Goal: Transaction & Acquisition: Purchase product/service

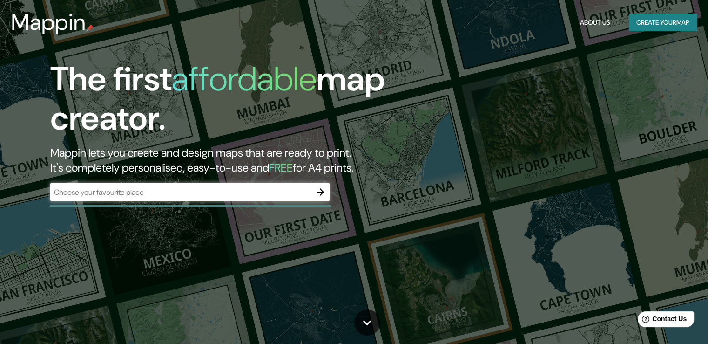
click at [208, 198] on div "​" at bounding box center [189, 191] width 279 height 19
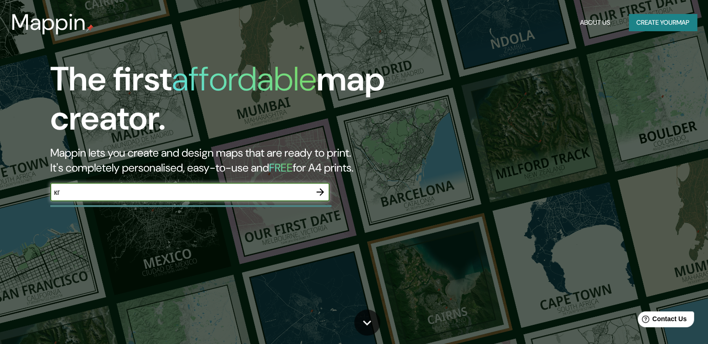
type input "к"
type input "russia"
click at [321, 193] on icon "button" at bounding box center [320, 191] width 11 height 11
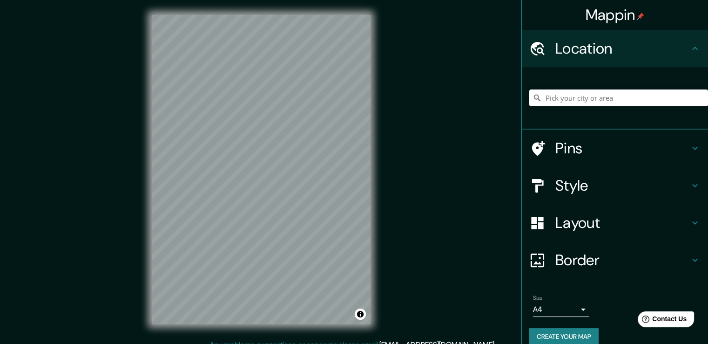
click at [693, 186] on div "Style" at bounding box center [615, 185] width 186 height 37
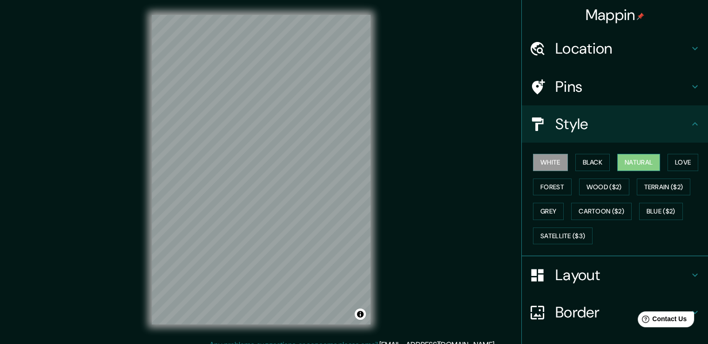
click at [633, 162] on button "Natural" at bounding box center [638, 162] width 43 height 17
click at [554, 188] on button "Forest" at bounding box center [552, 186] width 39 height 17
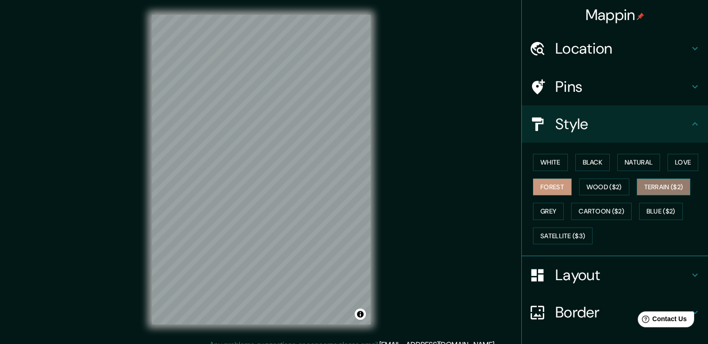
click at [658, 185] on button "Terrain ($2)" at bounding box center [664, 186] width 54 height 17
click at [542, 209] on button "Grey" at bounding box center [548, 211] width 31 height 17
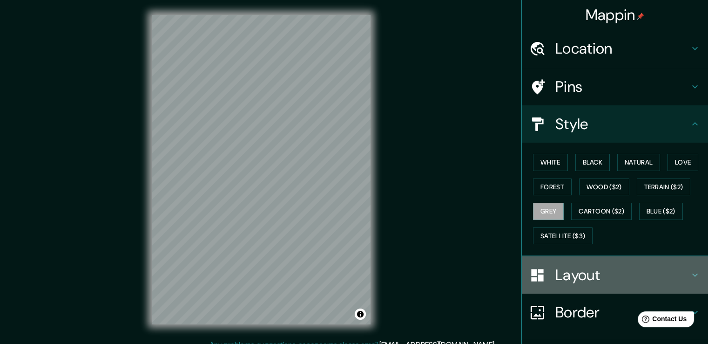
click at [601, 272] on h4 "Layout" at bounding box center [622, 274] width 134 height 19
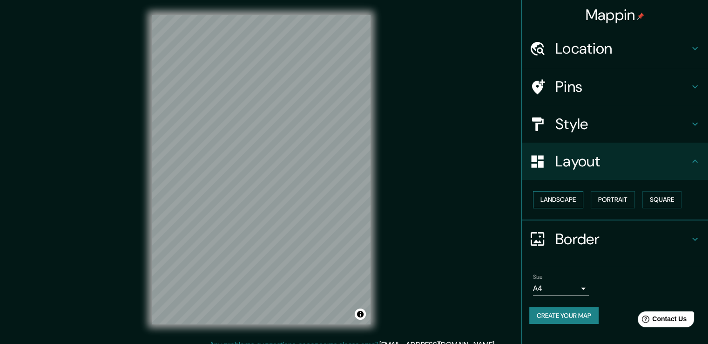
click at [566, 201] on button "Landscape" at bounding box center [558, 199] width 50 height 17
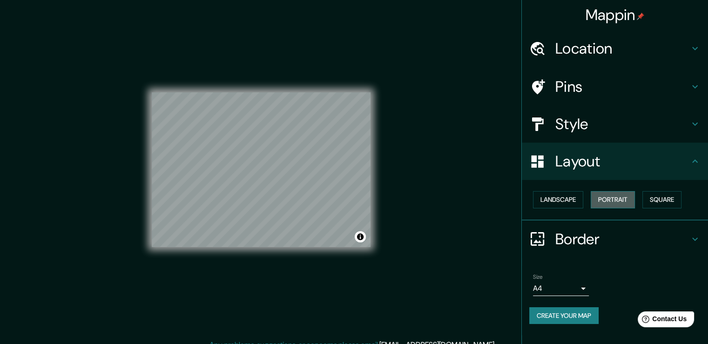
click at [614, 200] on button "Portrait" at bounding box center [613, 199] width 44 height 17
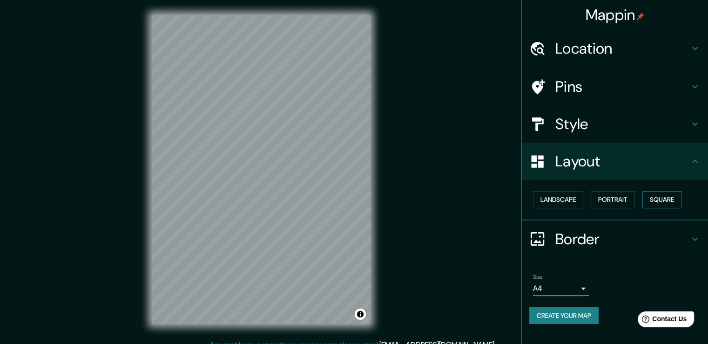
click at [662, 198] on button "Square" at bounding box center [661, 199] width 39 height 17
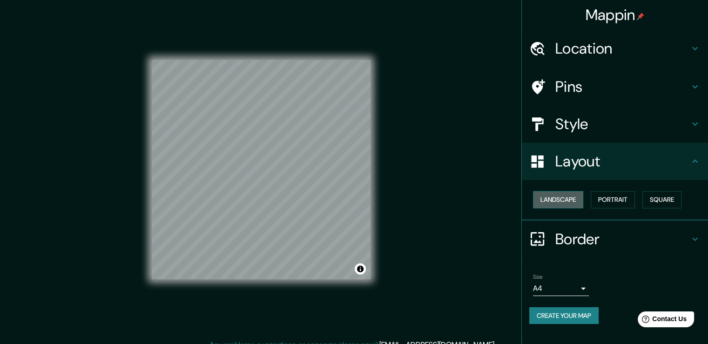
click at [556, 197] on button "Landscape" at bounding box center [558, 199] width 50 height 17
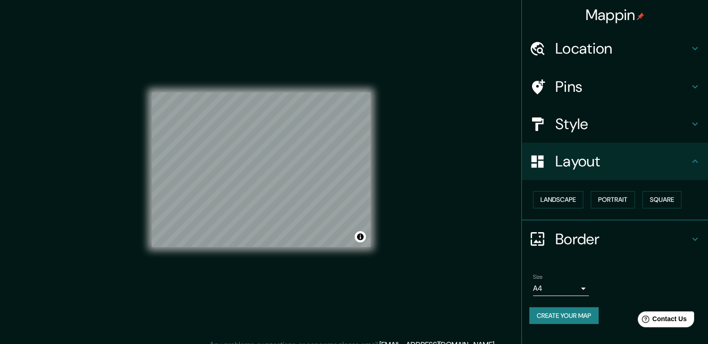
scroll to position [10, 0]
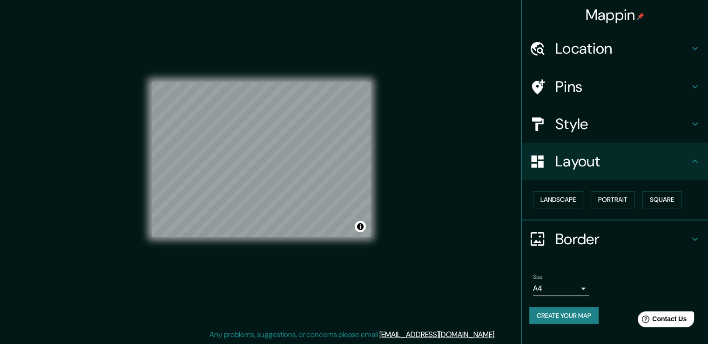
click at [564, 87] on h4 "Pins" at bounding box center [622, 86] width 134 height 19
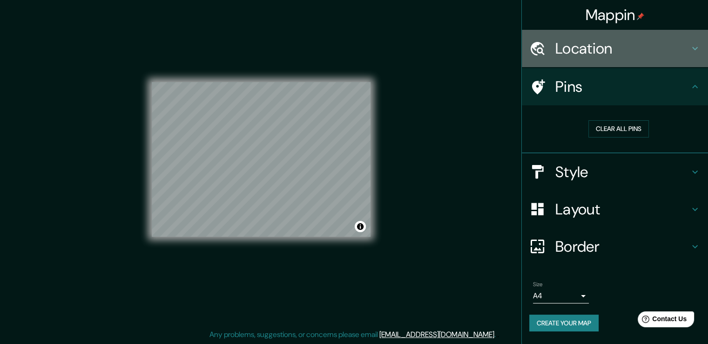
click at [641, 50] on h4 "Location" at bounding box center [622, 48] width 134 height 19
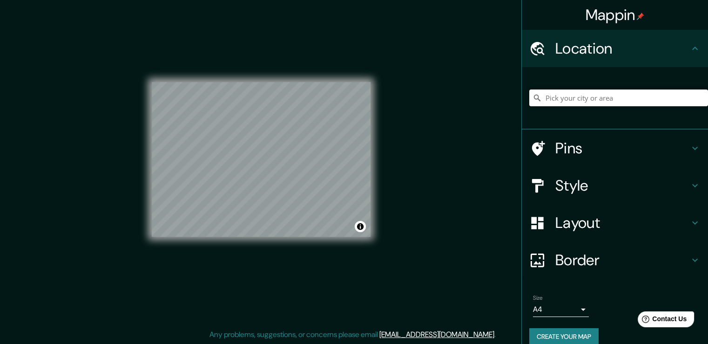
click at [593, 100] on input "Pick your city or area" at bounding box center [618, 97] width 179 height 17
click at [599, 99] on input "Pick your city or area" at bounding box center [618, 97] width 179 height 17
click at [603, 101] on input "Pick your city or area" at bounding box center [618, 97] width 179 height 17
type input "ь"
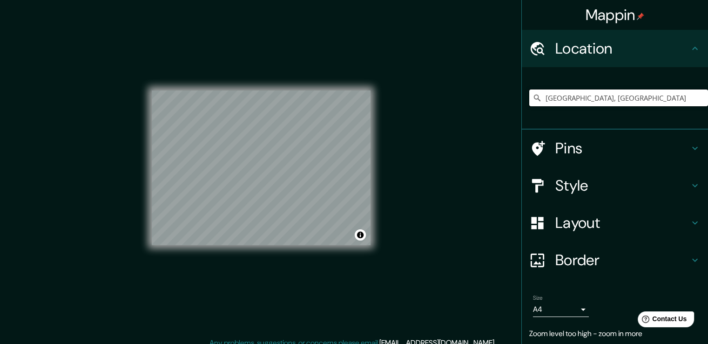
scroll to position [0, 0]
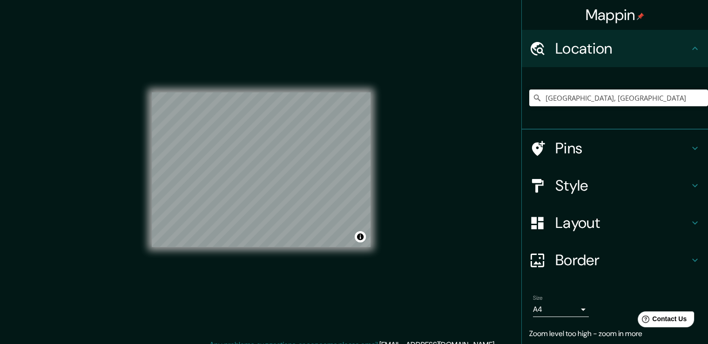
click at [555, 154] on h4 "Pins" at bounding box center [622, 148] width 134 height 19
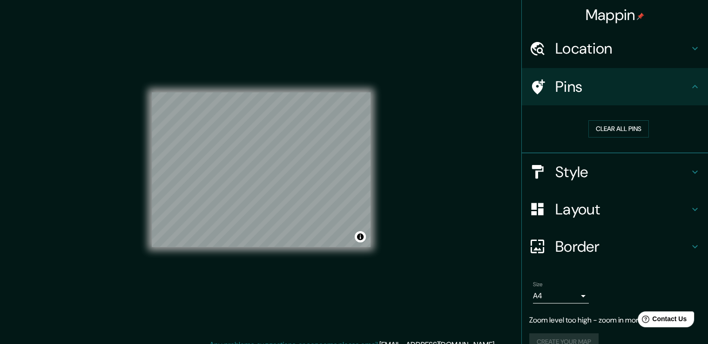
click at [619, 54] on h4 "Location" at bounding box center [622, 48] width 134 height 19
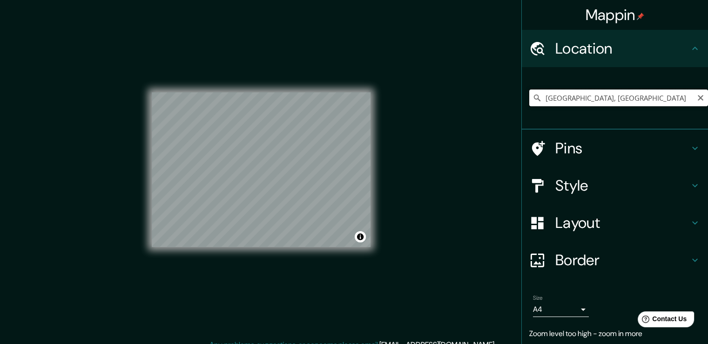
click at [604, 98] on input "Москва, Россия" at bounding box center [618, 97] width 179 height 17
click at [624, 95] on input "Москва, Россия" at bounding box center [618, 97] width 179 height 17
click at [533, 100] on icon at bounding box center [537, 97] width 9 height 9
click at [533, 98] on icon at bounding box center [537, 97] width 9 height 9
click at [614, 95] on input "Москва, Россия" at bounding box center [618, 97] width 179 height 17
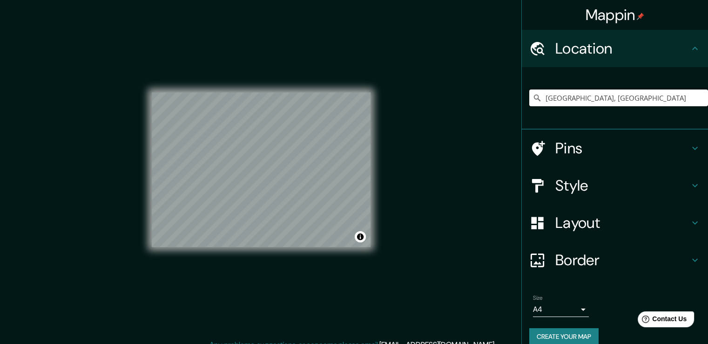
drag, startPoint x: 606, startPoint y: 100, endPoint x: 467, endPoint y: 99, distance: 138.7
click at [467, 99] on div "Mappin Location Москва, Россия Pins Style Layout Border Choose a border. Hint :…" at bounding box center [354, 177] width 708 height 354
type input "C"
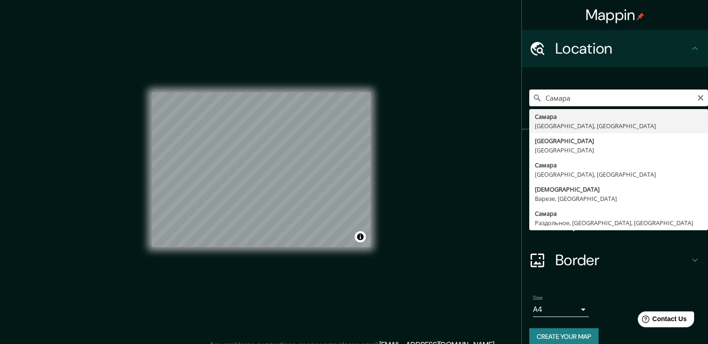
type input "Самара, Самарская область, Россия"
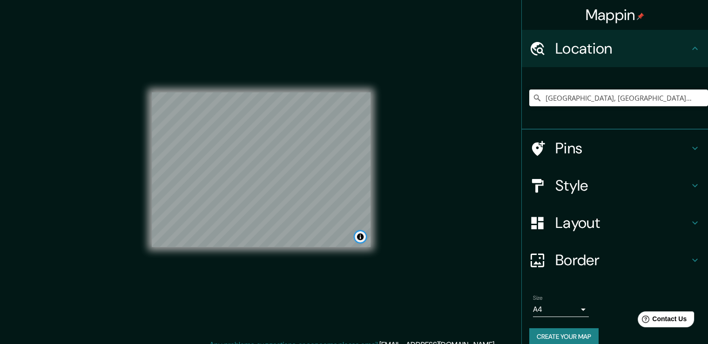
click at [362, 235] on button "Toggle attribution" at bounding box center [360, 236] width 11 height 11
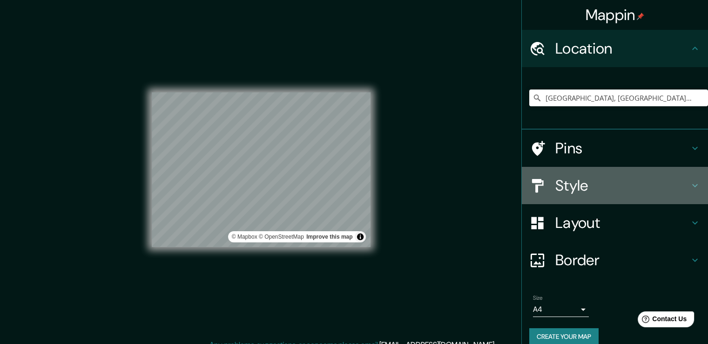
click at [596, 187] on h4 "Style" at bounding box center [622, 185] width 134 height 19
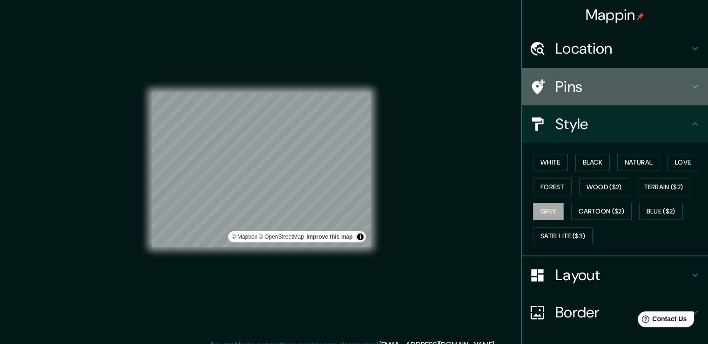
click at [571, 88] on h4 "Pins" at bounding box center [622, 86] width 134 height 19
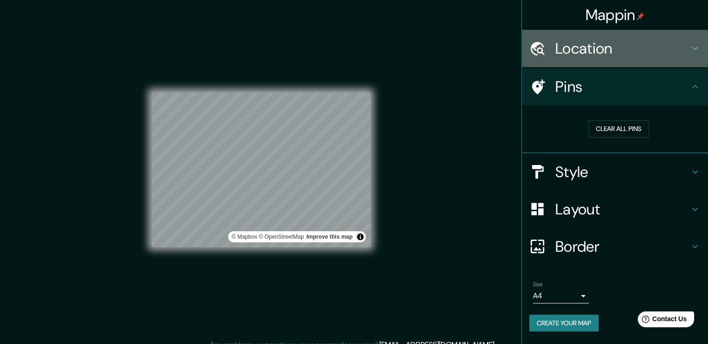
click at [577, 53] on h4 "Location" at bounding box center [622, 48] width 134 height 19
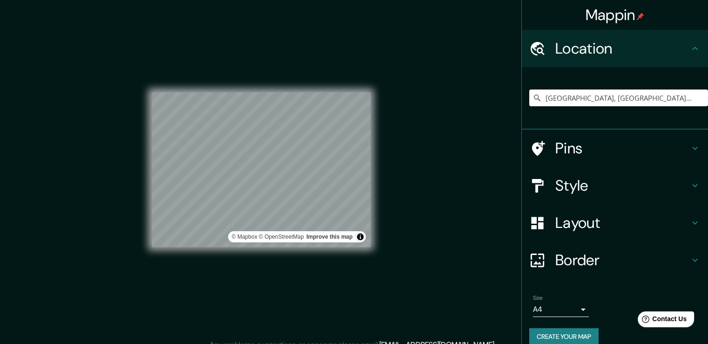
click at [610, 16] on h4 "Mappin" at bounding box center [615, 15] width 59 height 19
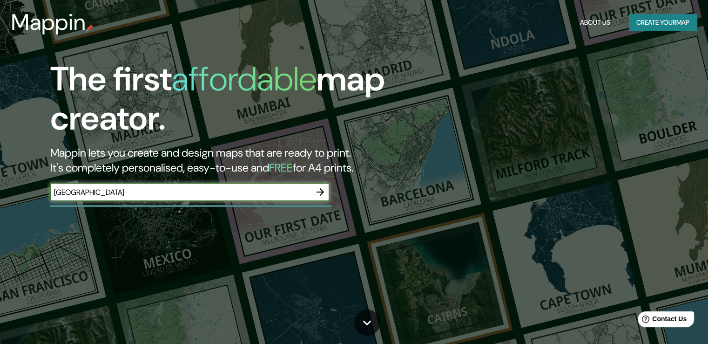
type input "москва"
click at [318, 192] on icon "button" at bounding box center [320, 191] width 7 height 7
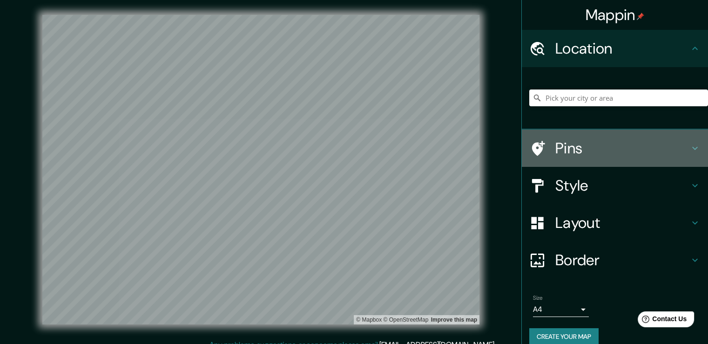
click at [565, 153] on h4 "Pins" at bounding box center [622, 148] width 134 height 19
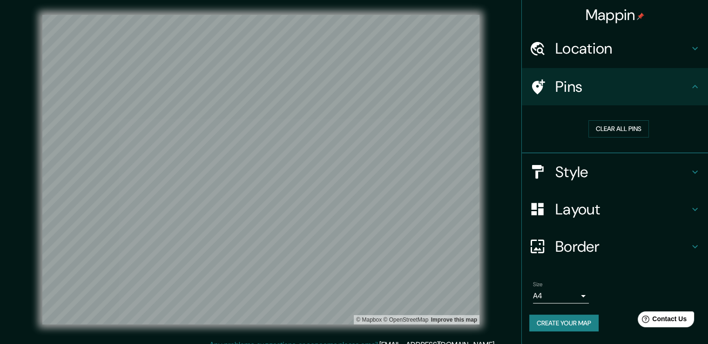
click at [586, 56] on h4 "Location" at bounding box center [622, 48] width 134 height 19
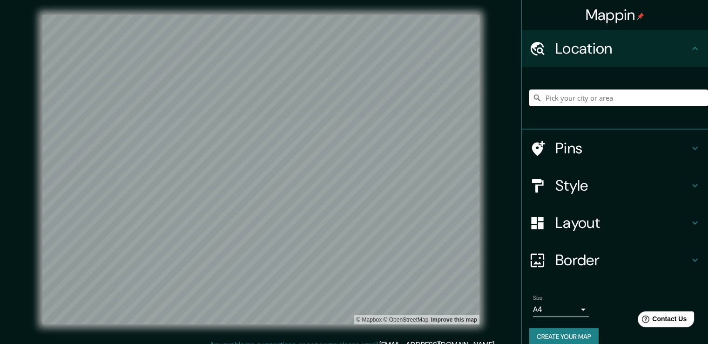
click at [568, 100] on input "Pick your city or area" at bounding box center [618, 97] width 179 height 17
drag, startPoint x: 605, startPoint y: 93, endPoint x: 501, endPoint y: 95, distance: 104.3
click at [501, 95] on div "Mappin Location Москва, Россия Pins Style Layout Border Choose a border. Hint :…" at bounding box center [354, 177] width 708 height 354
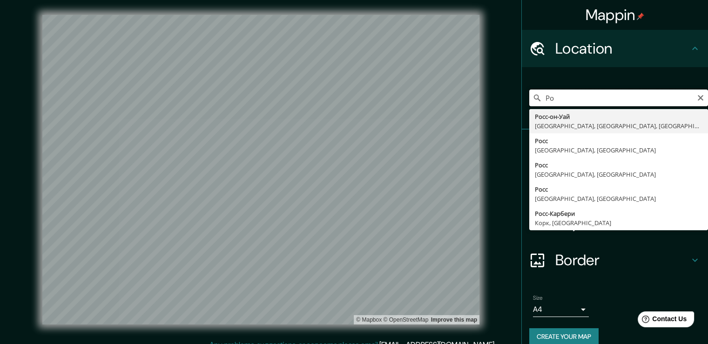
type input "Р"
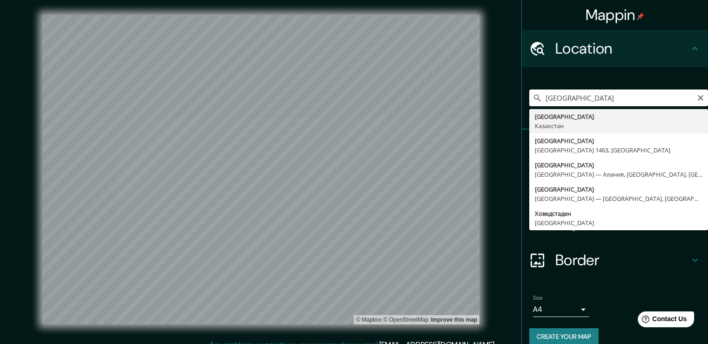
type input "Астана, Казахстан"
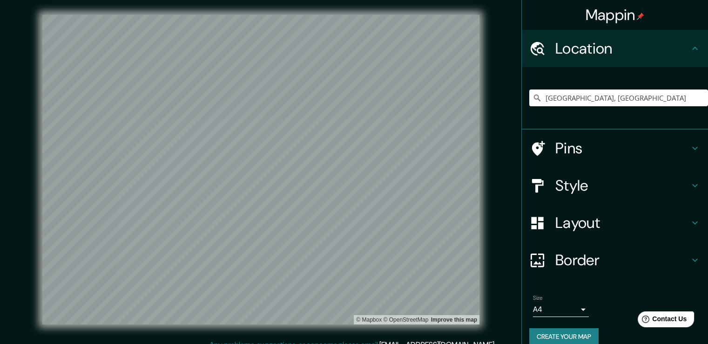
click at [582, 230] on h4 "Layout" at bounding box center [622, 222] width 134 height 19
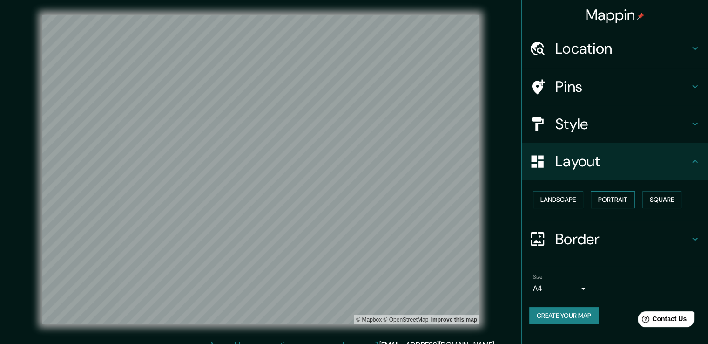
click at [620, 196] on button "Portrait" at bounding box center [613, 199] width 44 height 17
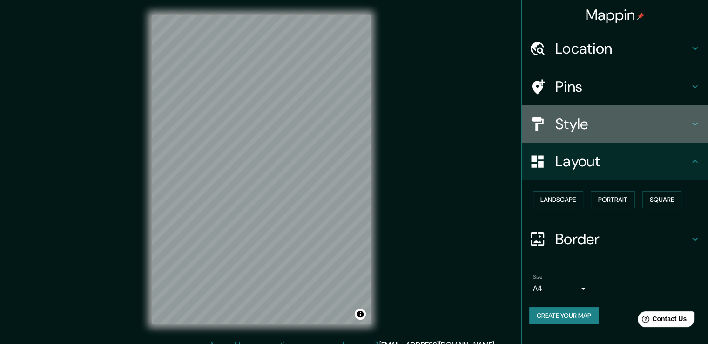
click at [619, 127] on h4 "Style" at bounding box center [622, 124] width 134 height 19
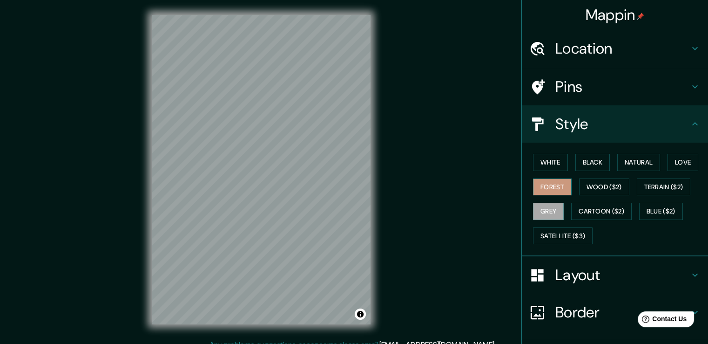
click at [548, 188] on button "Forest" at bounding box center [552, 186] width 39 height 17
click at [548, 165] on button "White" at bounding box center [550, 162] width 35 height 17
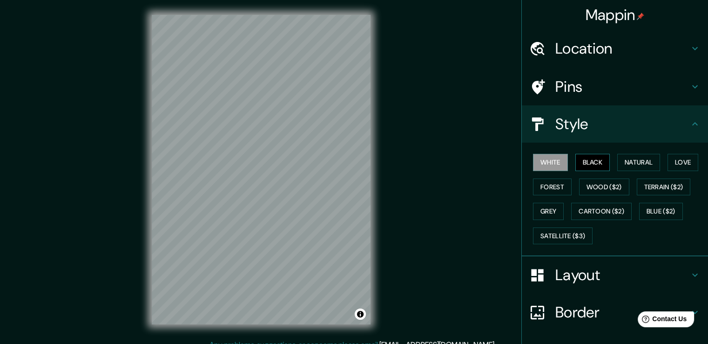
click at [579, 164] on button "Black" at bounding box center [592, 162] width 35 height 17
click at [629, 164] on button "Natural" at bounding box center [638, 162] width 43 height 17
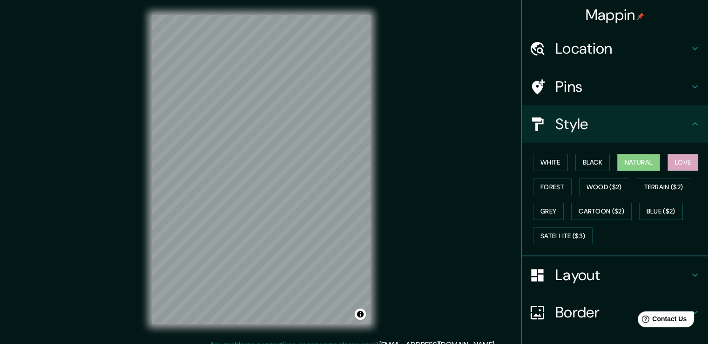
click at [676, 162] on button "Love" at bounding box center [683, 162] width 31 height 17
click at [547, 213] on button "Grey" at bounding box center [548, 211] width 31 height 17
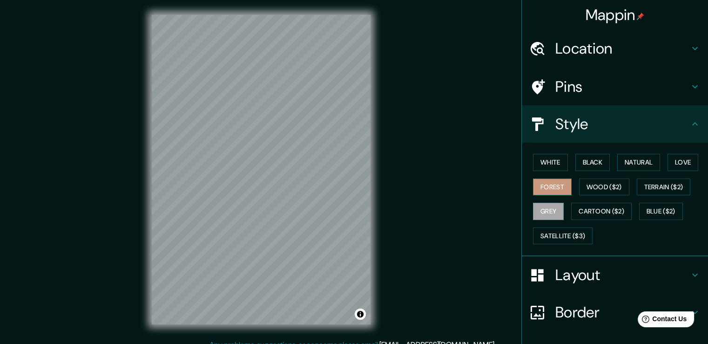
click at [533, 189] on button "Forest" at bounding box center [552, 186] width 39 height 17
click at [540, 161] on button "White" at bounding box center [550, 162] width 35 height 17
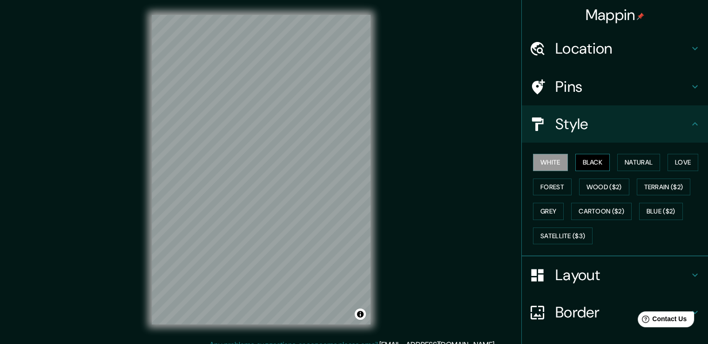
click at [590, 162] on button "Black" at bounding box center [592, 162] width 35 height 17
click at [579, 160] on button "Black" at bounding box center [592, 162] width 35 height 17
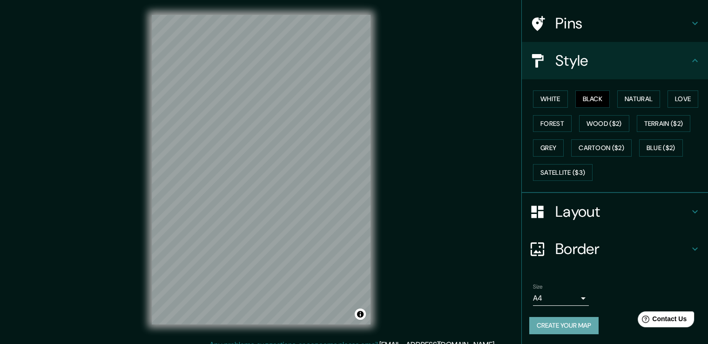
click at [571, 327] on button "Create your map" at bounding box center [563, 325] width 69 height 17
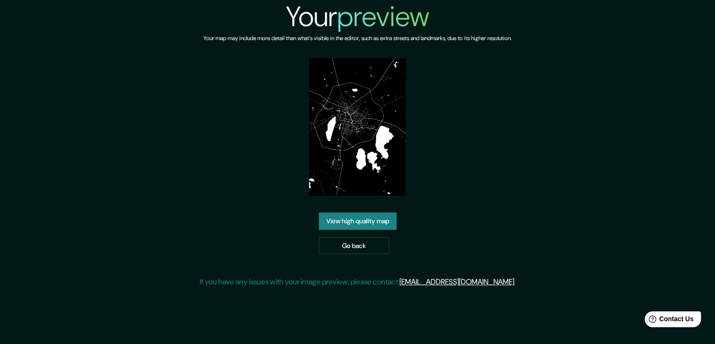
click at [366, 223] on link "View high quality map" at bounding box center [358, 220] width 78 height 17
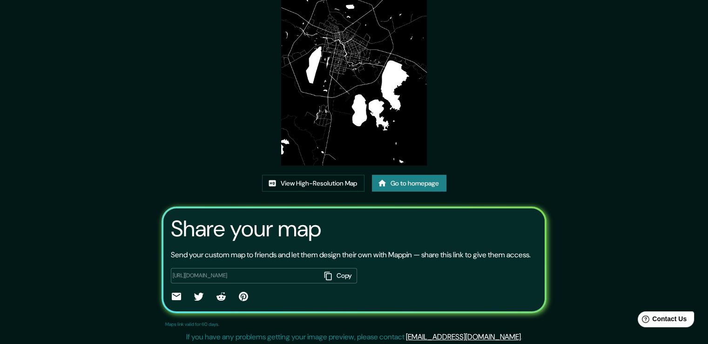
scroll to position [95, 0]
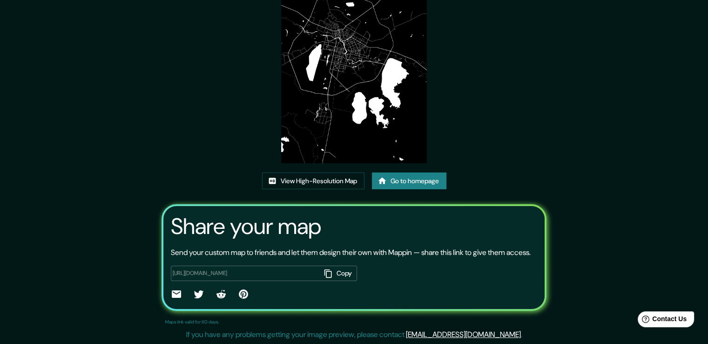
drag, startPoint x: 347, startPoint y: 272, endPoint x: 369, endPoint y: 256, distance: 26.9
click at [348, 272] on button "Copy" at bounding box center [339, 272] width 36 height 15
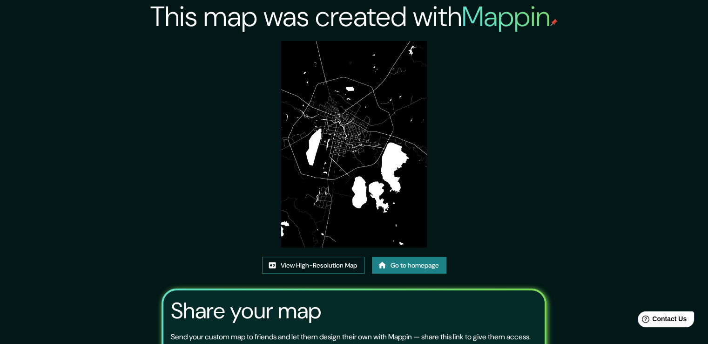
click at [281, 264] on link "View High-Resolution Map" at bounding box center [313, 265] width 102 height 17
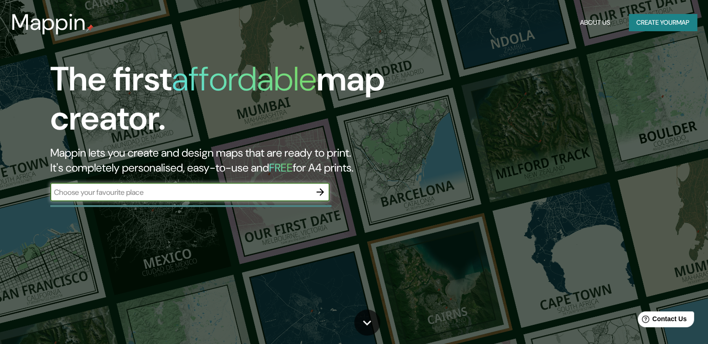
click at [184, 195] on input "text" at bounding box center [180, 192] width 261 height 11
type input "russia"
click at [323, 191] on icon "button" at bounding box center [320, 191] width 7 height 7
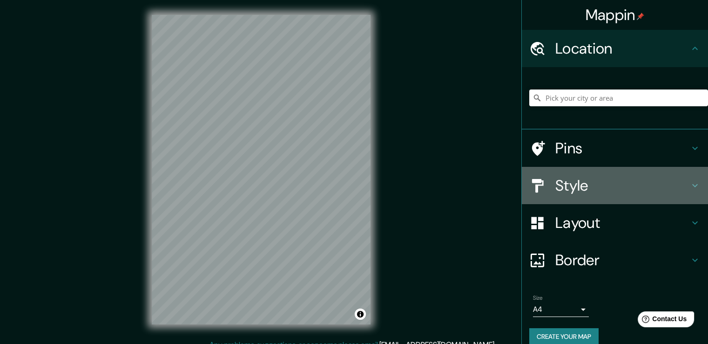
click at [689, 183] on icon at bounding box center [694, 185] width 11 height 11
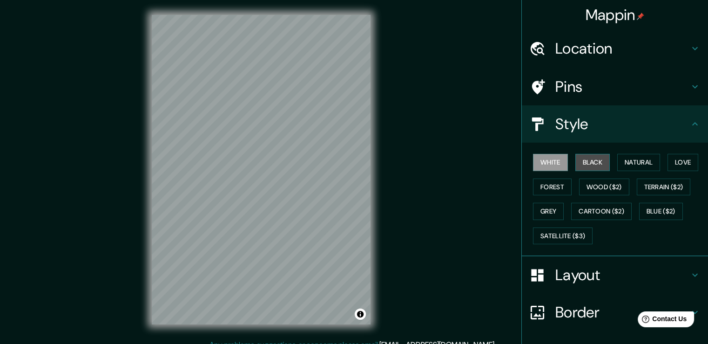
click at [581, 166] on button "Black" at bounding box center [592, 162] width 35 height 17
click at [546, 189] on button "Forest" at bounding box center [552, 186] width 39 height 17
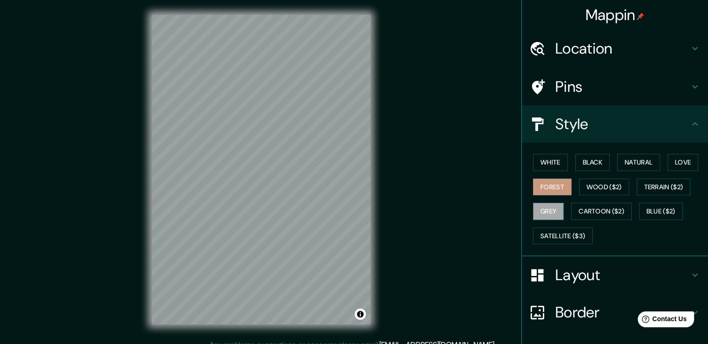
click at [542, 209] on button "Grey" at bounding box center [548, 211] width 31 height 17
click at [590, 162] on button "Black" at bounding box center [592, 162] width 35 height 17
click at [692, 86] on icon at bounding box center [695, 86] width 6 height 3
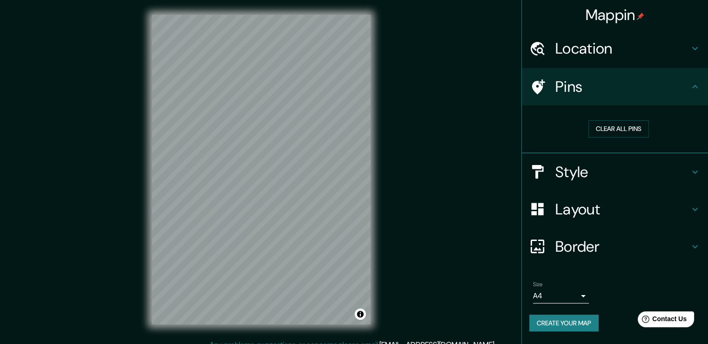
click at [693, 49] on icon at bounding box center [694, 48] width 11 height 11
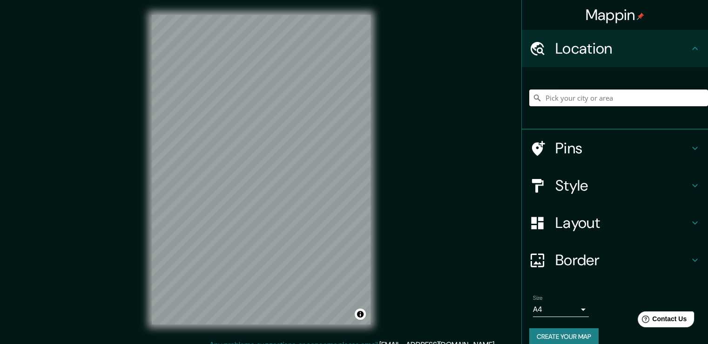
click at [591, 99] on input "Pick your city or area" at bounding box center [618, 97] width 179 height 17
drag, startPoint x: 605, startPoint y: 99, endPoint x: 513, endPoint y: 100, distance: 92.6
click at [513, 100] on div "Mappin Location Москва, Россия Pins Style Layout Border Choose a border. Hint :…" at bounding box center [354, 177] width 708 height 354
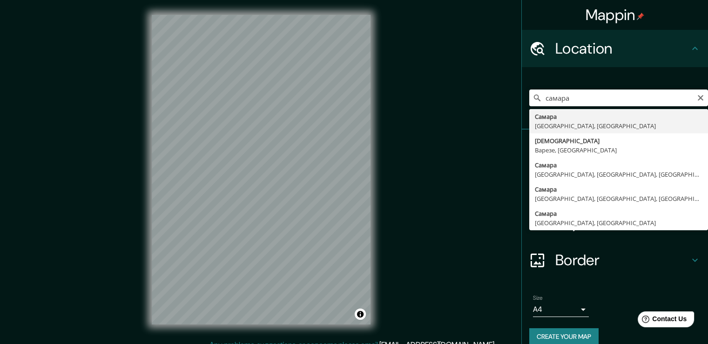
type input "Самара, Самарская область, Россия"
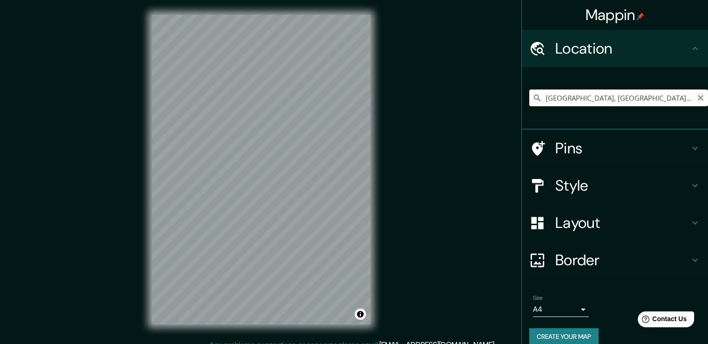
click at [698, 97] on icon "Clear" at bounding box center [701, 98] width 6 height 6
click at [606, 98] on input "Pick your city or area" at bounding box center [618, 97] width 179 height 17
type input "f"
drag, startPoint x: 615, startPoint y: 97, endPoint x: 527, endPoint y: 94, distance: 88.1
click at [529, 94] on div "Астана, Казахстан" at bounding box center [618, 97] width 179 height 17
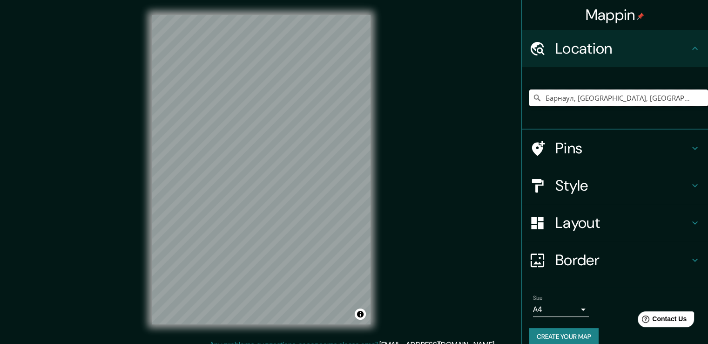
drag, startPoint x: 654, startPoint y: 97, endPoint x: 512, endPoint y: 85, distance: 142.0
click at [512, 85] on div "Mappin Location Барнаул, Алтайский край, Россия Pins Style Layout Border Choose…" at bounding box center [354, 177] width 708 height 354
drag, startPoint x: 562, startPoint y: 96, endPoint x: 493, endPoint y: 90, distance: 69.6
click at [493, 90] on div "Mappin Location Томск, Томская область, Россия Pins Style Layout Border Choose …" at bounding box center [354, 177] width 708 height 354
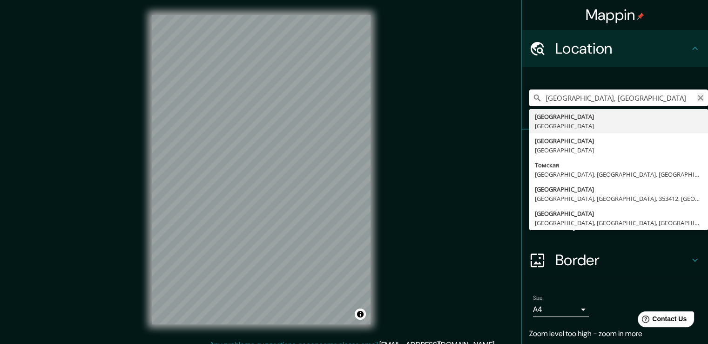
type input "Томская область, Россия"
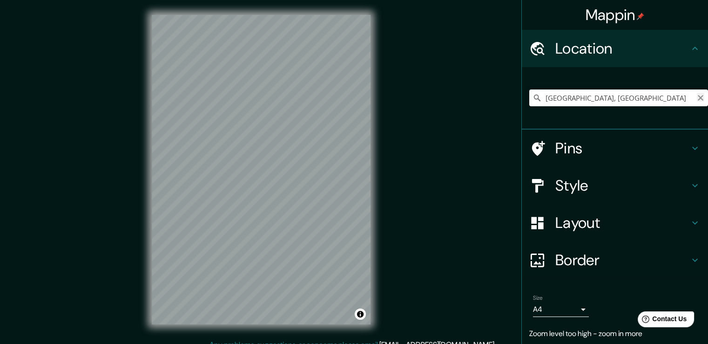
click at [697, 99] on icon "Clear" at bounding box center [700, 97] width 7 height 7
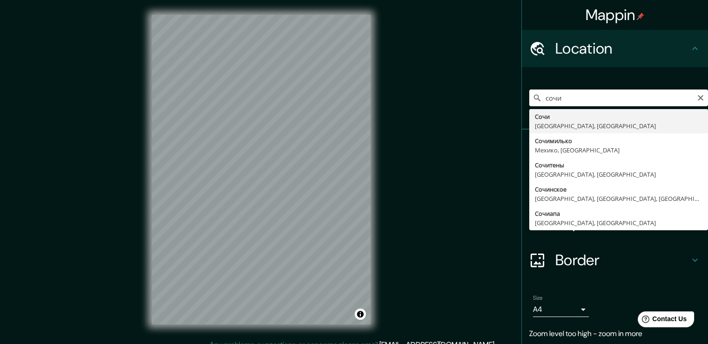
type input "Сочи, Краснодарский край, Россия"
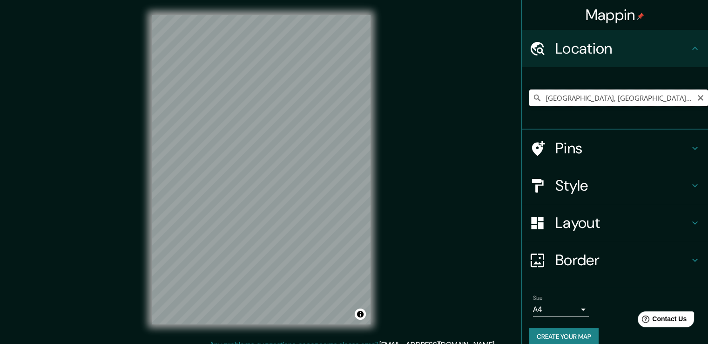
click at [616, 102] on input "Сочи, Краснодарский край, Россия" at bounding box center [618, 97] width 179 height 17
click at [698, 100] on icon "Clear" at bounding box center [701, 98] width 6 height 6
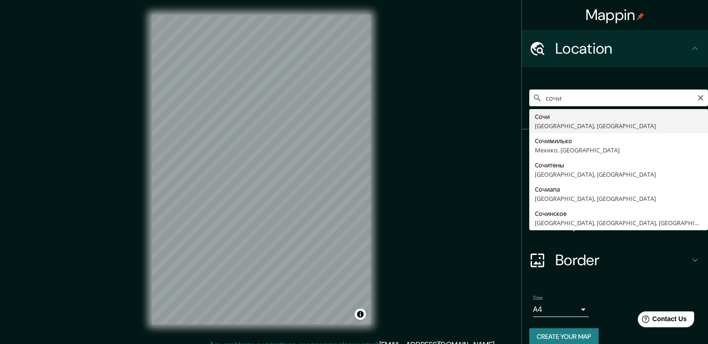
type input "Сочи, Краснодарский край, Россия"
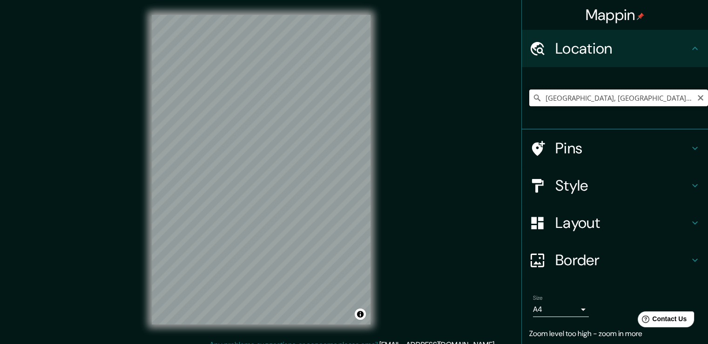
click at [670, 97] on input "Сочи, Краснодарский край, Россия" at bounding box center [618, 97] width 179 height 17
click at [533, 99] on icon at bounding box center [537, 97] width 9 height 9
drag, startPoint x: 538, startPoint y: 95, endPoint x: 715, endPoint y: 88, distance: 176.6
click at [708, 88] on html "Mappin Location Сочи, Краснодарский край, Россия Pins Style Layout Border Choos…" at bounding box center [354, 172] width 708 height 344
click at [361, 317] on button "Toggle attribution" at bounding box center [360, 313] width 11 height 11
